Goal: Task Accomplishment & Management: Use online tool/utility

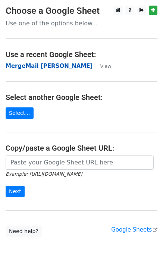
click at [35, 67] on strong "MergeMail [PERSON_NAME]" at bounding box center [49, 66] width 87 height 7
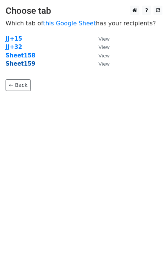
click at [19, 65] on strong "Sheet159" at bounding box center [21, 63] width 30 height 7
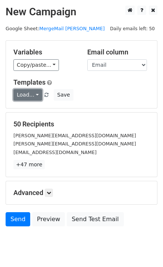
click at [27, 96] on link "Load..." at bounding box center [27, 95] width 29 height 12
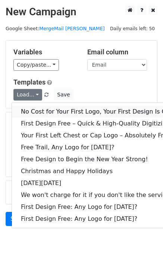
click at [48, 108] on link "No Cost for Your First Logo, Your First Design Is On Us!" at bounding box center [101, 112] width 179 height 12
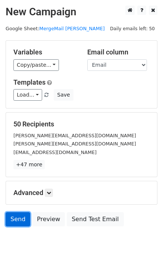
click at [13, 218] on link "Send" at bounding box center [18, 219] width 25 height 14
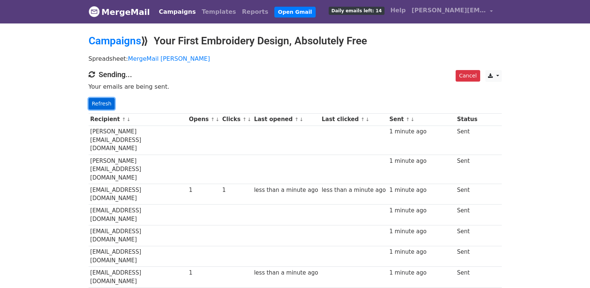
click at [98, 102] on link "Refresh" at bounding box center [102, 104] width 26 height 12
click at [107, 102] on link "Refresh" at bounding box center [102, 104] width 26 height 12
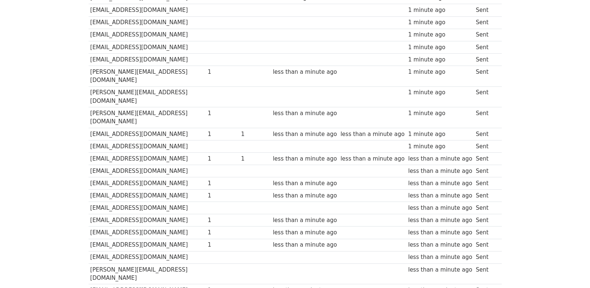
scroll to position [496, 0]
